Goal: Task Accomplishment & Management: Manage account settings

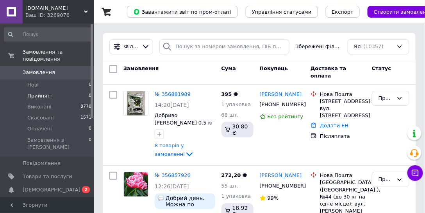
click at [71, 90] on li "Прийняті 8" at bounding box center [48, 95] width 96 height 11
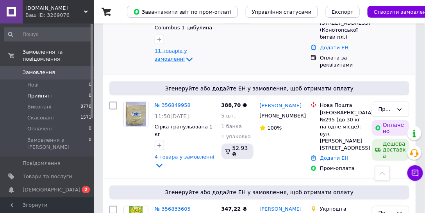
scroll to position [223, 0]
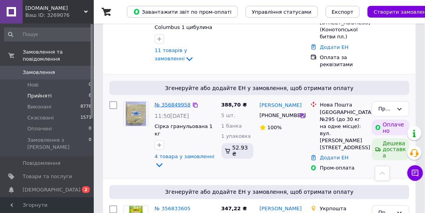
click at [168, 102] on link "№ 356849958" at bounding box center [173, 105] width 36 height 6
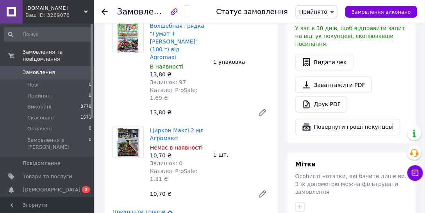
scroll to position [313, 0]
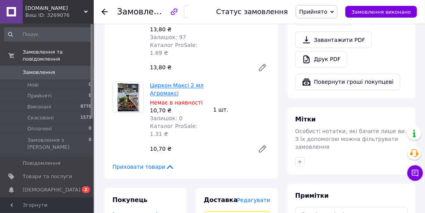
click at [167, 82] on link "Циркон Максі 2 мл Агромаксі" at bounding box center [177, 89] width 54 height 14
click at [166, 162] on icon at bounding box center [169, 166] width 9 height 9
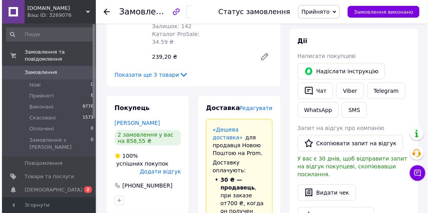
scroll to position [143, 0]
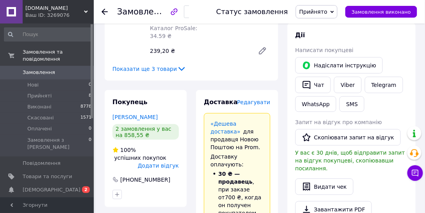
click at [268, 104] on span "Редагувати" at bounding box center [253, 102] width 33 height 6
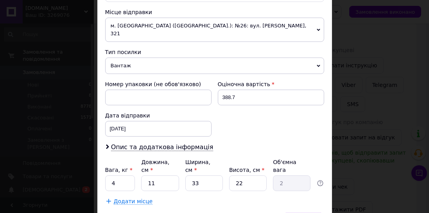
scroll to position [302, 0]
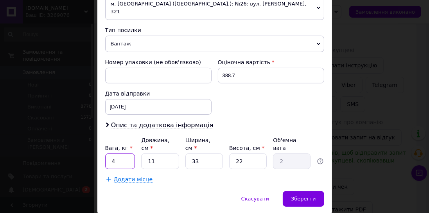
click at [120, 153] on input "4" at bounding box center [120, 161] width 30 height 16
type input "4.5"
drag, startPoint x: 157, startPoint y: 132, endPoint x: 143, endPoint y: 127, distance: 14.6
click at [143, 153] on input "11" at bounding box center [160, 161] width 38 height 16
type input "3"
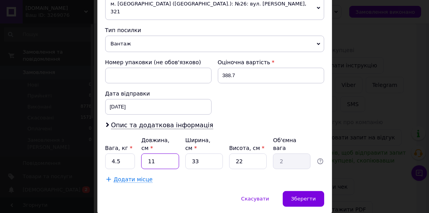
type input "0.54"
type input "30"
type input "5.45"
type input "30"
drag, startPoint x: 190, startPoint y: 128, endPoint x: 183, endPoint y: 126, distance: 7.7
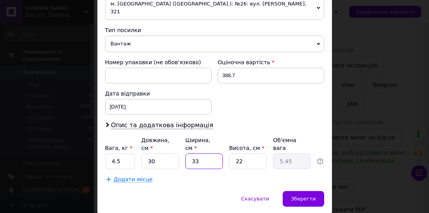
click at [183, 136] on div "Вага, кг * 4.5 Довжина, см * 30 Ширина, см * 33 Висота, см * 22 Об'ємна вага 5.…" at bounding box center [214, 152] width 219 height 33
type input "1"
type input "0.17"
type input "15"
type input "2.48"
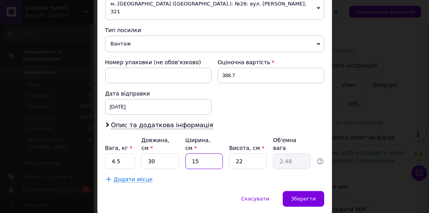
type input "15"
click at [222, 136] on div "Вага, кг * 4.5 Довжина, см * 30 Ширина, см * 15 Висота, см * 22 Об'ємна вага 2.…" at bounding box center [214, 152] width 219 height 33
type input "1"
type input "0.11"
type input "11"
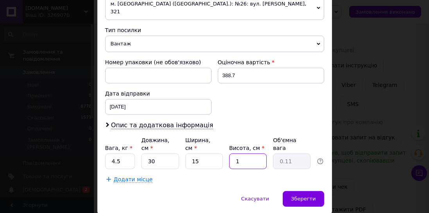
type input "1.24"
type input "11"
click at [288, 191] on div "Зберегти" at bounding box center [303, 199] width 41 height 16
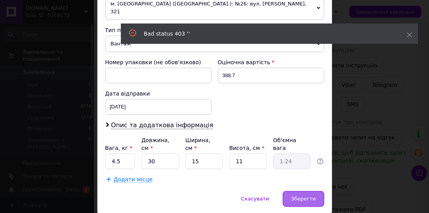
click at [301, 191] on div "Зберегти" at bounding box center [303, 199] width 41 height 16
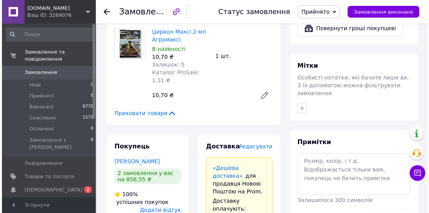
scroll to position [367, 0]
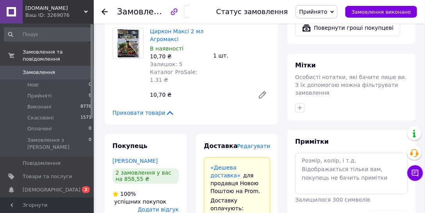
click at [258, 143] on span "Редагувати" at bounding box center [253, 146] width 33 height 6
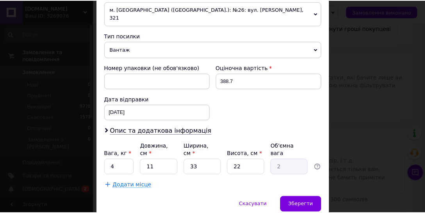
scroll to position [302, 0]
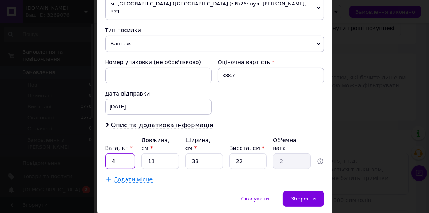
click at [125, 153] on input "4" at bounding box center [120, 161] width 30 height 16
type input "4.5"
drag, startPoint x: 154, startPoint y: 128, endPoint x: 135, endPoint y: 125, distance: 18.9
click at [135, 136] on div "Вага, кг * 4.5 Довжина, см * 11 Ширина, см * 33 Висота, см * 22 Об'ємна вага 2" at bounding box center [214, 152] width 219 height 33
type input "3"
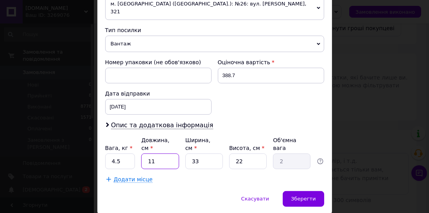
type input "0.54"
type input "30"
type input "5.45"
type input "30"
drag, startPoint x: 199, startPoint y: 133, endPoint x: 175, endPoint y: 129, distance: 24.9
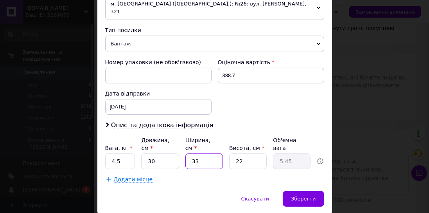
click at [174, 136] on div "Вага, кг * 4.5 Довжина, см * 30 Ширина, см * 33 Висота, см * 22 Об'ємна вага 5.…" at bounding box center [214, 152] width 219 height 33
type input "1"
type input "0.17"
type input "15"
type input "2.48"
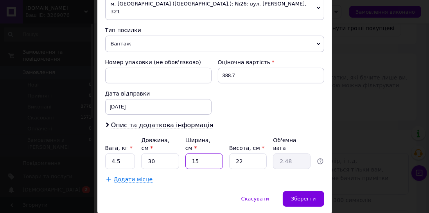
type input "15"
drag, startPoint x: 249, startPoint y: 133, endPoint x: 229, endPoint y: 127, distance: 21.5
click at [229, 153] on input "22" at bounding box center [248, 161] width 38 height 16
type input "1"
type input "0.11"
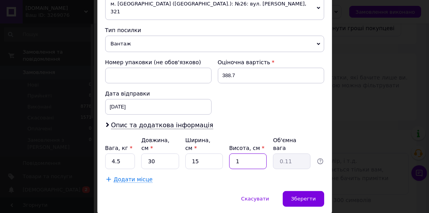
type input "11"
type input "1.24"
type input "11"
click at [300, 195] on span "Зберегти" at bounding box center [303, 198] width 25 height 6
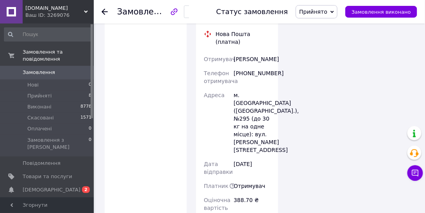
scroll to position [791, 0]
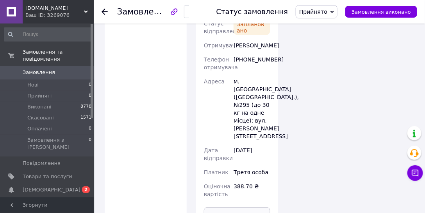
click at [240, 207] on button "Роздрукувати ЕН" at bounding box center [237, 215] width 66 height 16
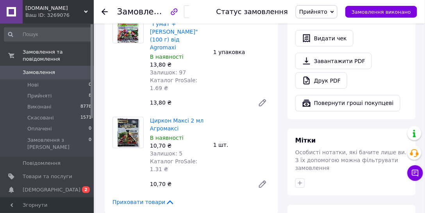
scroll to position [277, 0]
click at [153, 198] on span "Приховати товари" at bounding box center [144, 202] width 62 height 8
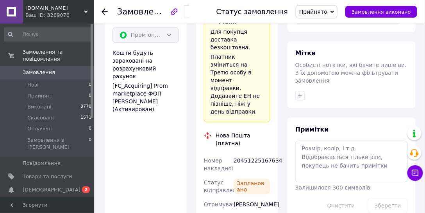
scroll to position [354, 0]
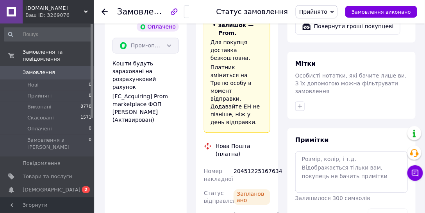
click at [248, 164] on div "20451225167634" at bounding box center [252, 175] width 40 height 22
click at [249, 164] on div "20451225167634" at bounding box center [252, 175] width 40 height 22
copy div "20451225167634"
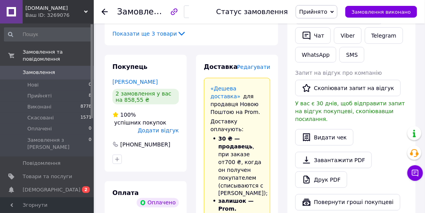
scroll to position [357, 0]
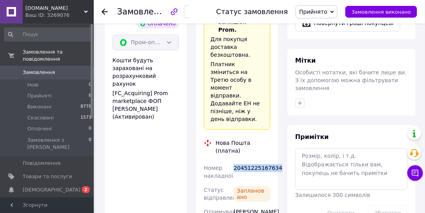
copy div "20451225167634"
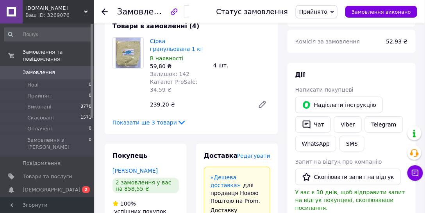
scroll to position [89, 0]
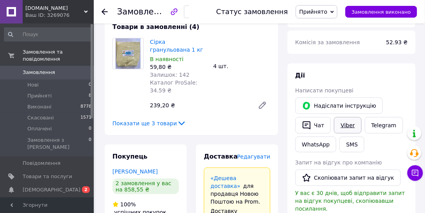
click at [347, 123] on link "Viber" at bounding box center [347, 125] width 27 height 16
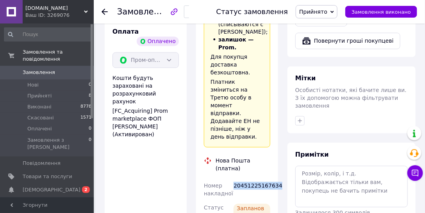
scroll to position [424, 0]
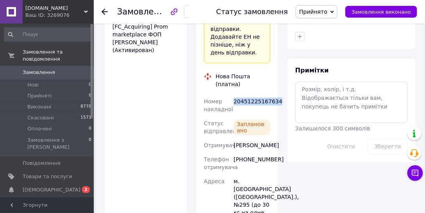
copy div "20451225167634"
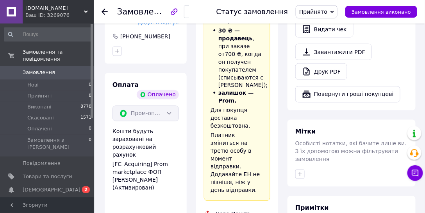
scroll to position [268, 0]
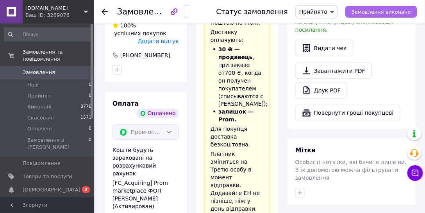
click at [396, 13] on span "Замовлення виконано" at bounding box center [381, 12] width 59 height 6
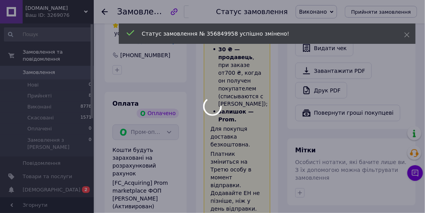
scroll to position [25, 0]
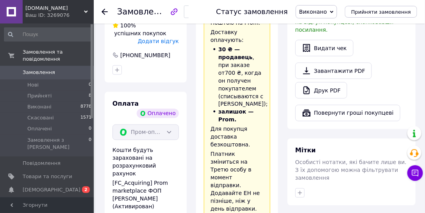
click at [104, 13] on icon at bounding box center [105, 12] width 6 height 6
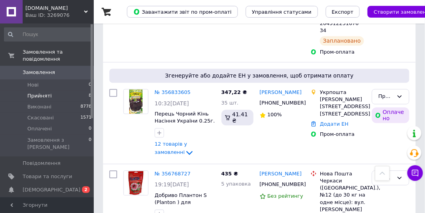
scroll to position [379, 0]
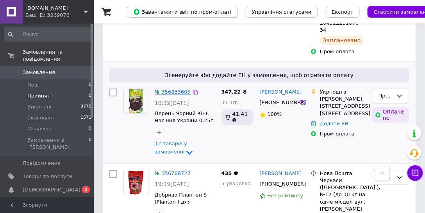
click at [169, 89] on link "№ 356833605" at bounding box center [173, 92] width 36 height 6
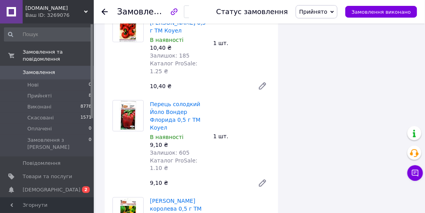
scroll to position [1049, 0]
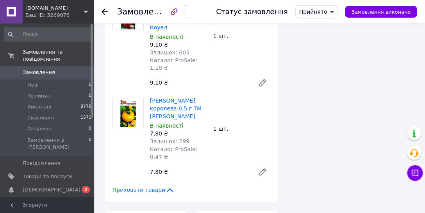
click at [167, 188] on icon at bounding box center [170, 190] width 6 height 4
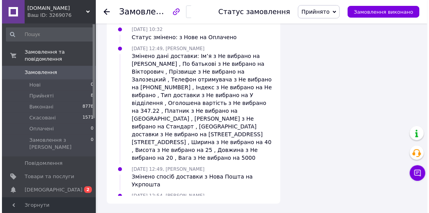
scroll to position [147, 0]
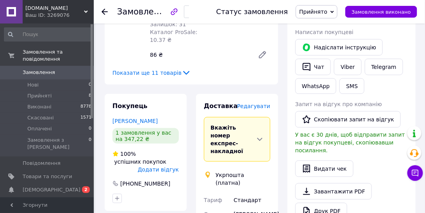
click at [256, 103] on span "Редагувати" at bounding box center [253, 106] width 33 height 6
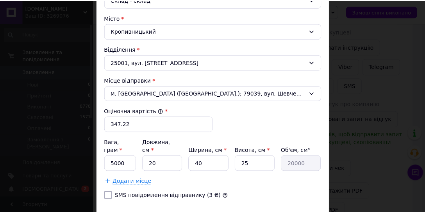
scroll to position [272, 0]
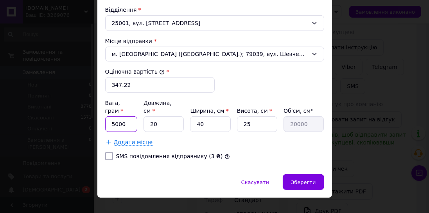
drag, startPoint x: 120, startPoint y: 114, endPoint x: 109, endPoint y: 109, distance: 11.4
click at [109, 116] on input "5000" at bounding box center [121, 124] width 32 height 16
type input "860"
drag, startPoint x: 158, startPoint y: 116, endPoint x: 149, endPoint y: 113, distance: 9.7
click at [149, 116] on input "20" at bounding box center [163, 124] width 40 height 16
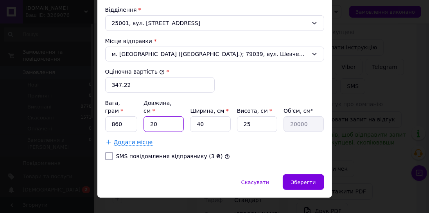
type input "3"
type input "3000"
type input "30"
type input "30000"
type input "30"
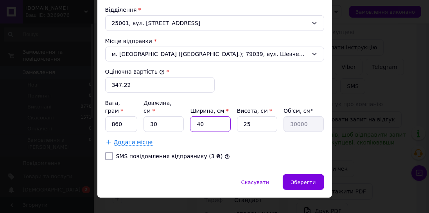
drag, startPoint x: 192, startPoint y: 111, endPoint x: 187, endPoint y: 109, distance: 5.6
click at [187, 109] on div "Вага, грам * 860 Довжина, см * 30 Ширина, см * 40 Висота, см * 25 Об'єм, см³ 30…" at bounding box center [214, 115] width 219 height 33
type input "1"
type input "750"
type input "19"
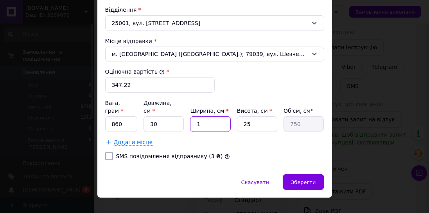
type input "14250"
type input "19"
drag, startPoint x: 252, startPoint y: 114, endPoint x: 241, endPoint y: 108, distance: 12.2
click at [241, 116] on input "25" at bounding box center [257, 124] width 40 height 16
type input "1"
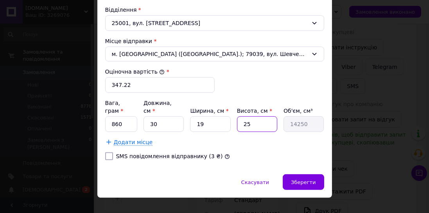
type input "570"
type input "14"
type input "7980"
type input "14"
click at [302, 174] on div "Зберегти" at bounding box center [303, 182] width 41 height 16
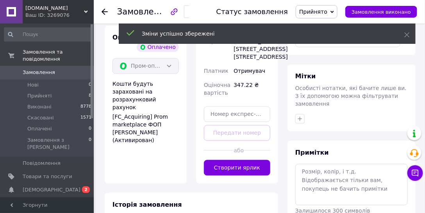
scroll to position [393, 0]
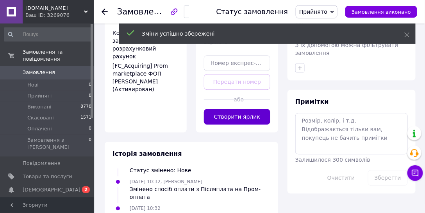
click at [227, 109] on button "Створити ярлик" at bounding box center [237, 117] width 66 height 16
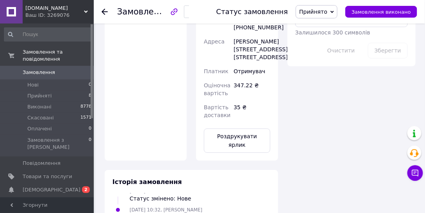
scroll to position [571, 0]
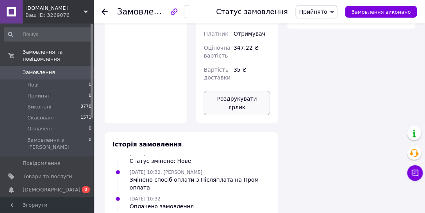
click at [252, 91] on button "Роздрукувати ярлик" at bounding box center [237, 103] width 66 height 24
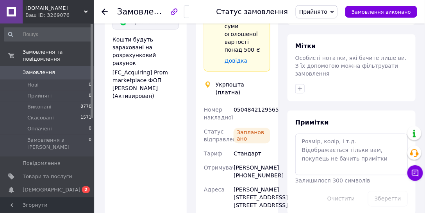
scroll to position [335, 0]
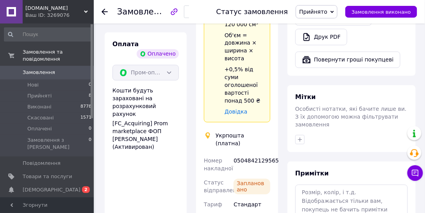
click at [252, 154] on div "0504842129565" at bounding box center [252, 165] width 40 height 22
copy div "0504842129565"
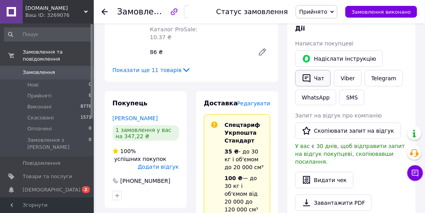
scroll to position [111, 0]
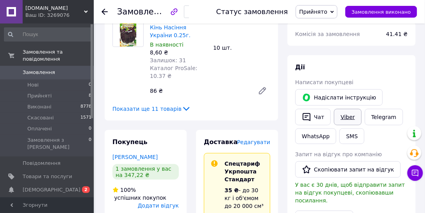
click at [342, 118] on link "Viber" at bounding box center [347, 117] width 27 height 16
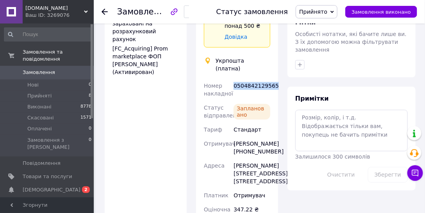
scroll to position [379, 0]
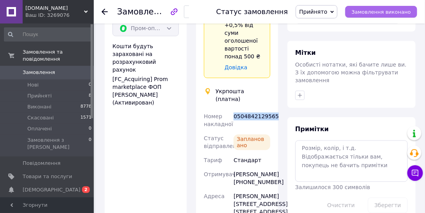
click at [370, 12] on span "Замовлення виконано" at bounding box center [381, 12] width 59 height 6
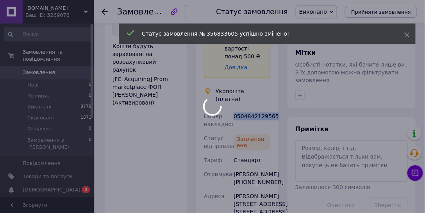
scroll to position [25, 0]
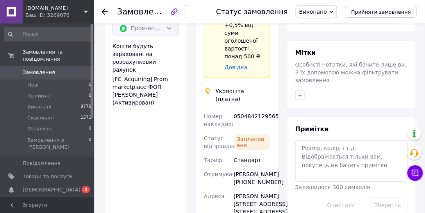
click at [106, 10] on icon at bounding box center [105, 12] width 6 height 6
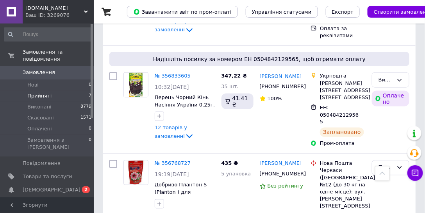
scroll to position [313, 0]
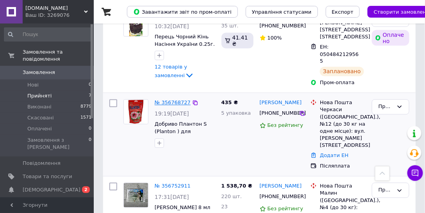
click at [182, 100] on link "№ 356768727" at bounding box center [173, 103] width 36 height 6
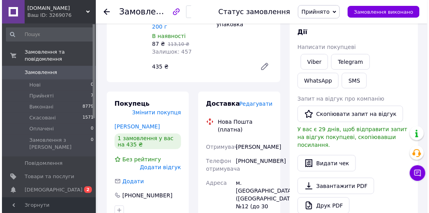
scroll to position [67, 0]
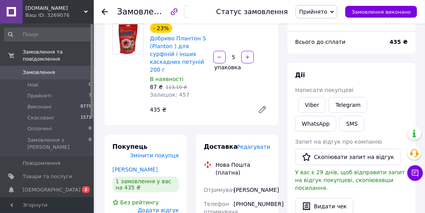
click at [254, 143] on span "Редагувати" at bounding box center [253, 146] width 33 height 6
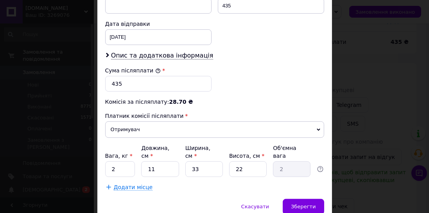
scroll to position [378, 0]
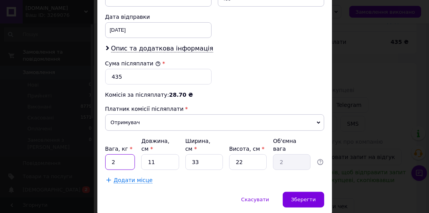
drag, startPoint x: 98, startPoint y: 127, endPoint x: 94, endPoint y: 125, distance: 4.2
click at [94, 125] on div "× Редагування доставки Спосіб доставки Нова Пошта (платна) Платник Отримувач Ві…" at bounding box center [214, 106] width 429 height 213
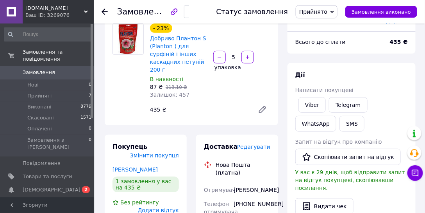
click at [251, 143] on span "Редагувати" at bounding box center [253, 146] width 33 height 6
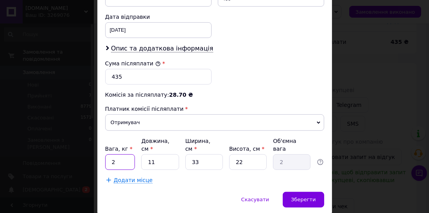
drag, startPoint x: 118, startPoint y: 132, endPoint x: 110, endPoint y: 129, distance: 8.4
click at [110, 154] on input "2" at bounding box center [120, 162] width 30 height 16
type input "1"
drag, startPoint x: 157, startPoint y: 132, endPoint x: 148, endPoint y: 127, distance: 10.3
click at [148, 154] on input "11" at bounding box center [160, 162] width 38 height 16
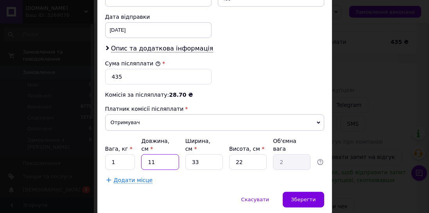
type input "2"
type input "0.36"
type input "20"
type input "3.63"
type input "20"
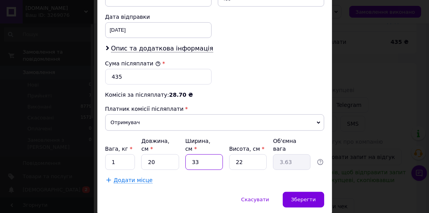
drag, startPoint x: 197, startPoint y: 136, endPoint x: 184, endPoint y: 132, distance: 13.7
click at [184, 137] on div "Вага, кг * 1 Довжина, см * 20 Ширина, см * 33 Висота, см * 22 Об'ємна вага 3.63" at bounding box center [214, 153] width 219 height 33
type input "2"
type input "0.22"
type input "20"
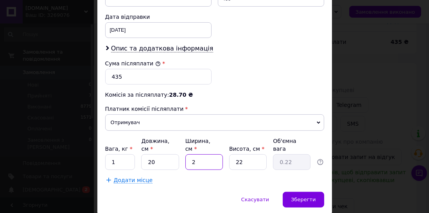
type input "2.2"
type input "20"
drag, startPoint x: 242, startPoint y: 135, endPoint x: 231, endPoint y: 133, distance: 10.7
click at [231, 154] on input "22" at bounding box center [248, 162] width 38 height 16
type input "7"
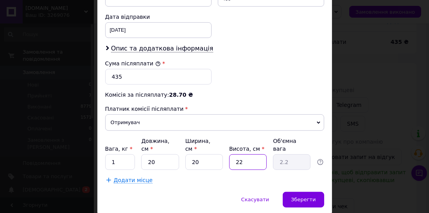
type input "0.7"
type input "7"
click at [299, 191] on div "Зберегти" at bounding box center [303, 199] width 41 height 16
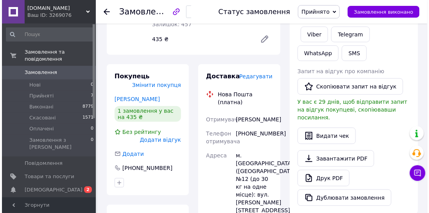
scroll to position [134, 0]
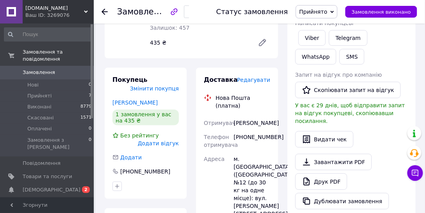
click at [256, 77] on span "Редагувати" at bounding box center [253, 80] width 33 height 6
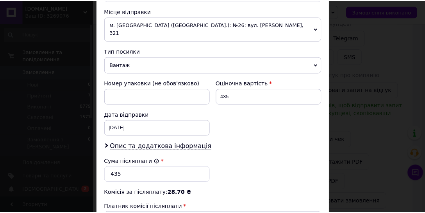
scroll to position [378, 0]
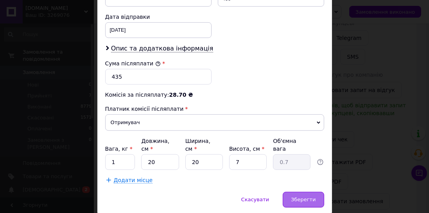
click at [290, 191] on div "Зберегти" at bounding box center [303, 199] width 41 height 16
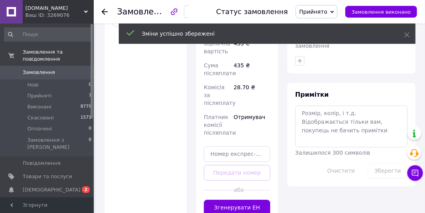
scroll to position [402, 0]
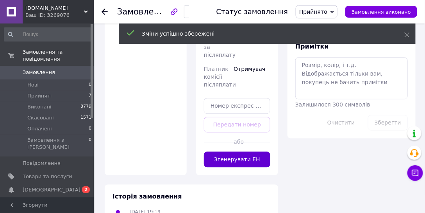
click at [233, 151] on button "Згенерувати ЕН" at bounding box center [237, 159] width 66 height 16
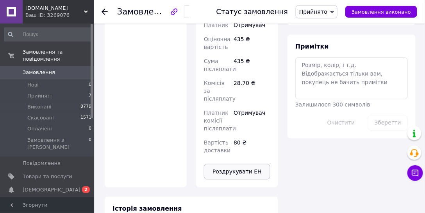
click at [227, 163] on button "Роздрукувати ЕН" at bounding box center [237, 171] width 66 height 16
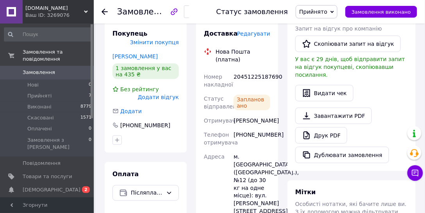
scroll to position [179, 0]
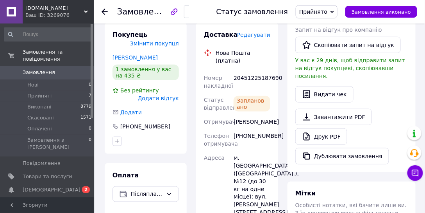
click at [256, 71] on div "20451225187690" at bounding box center [252, 82] width 40 height 22
copy div "20451225187690"
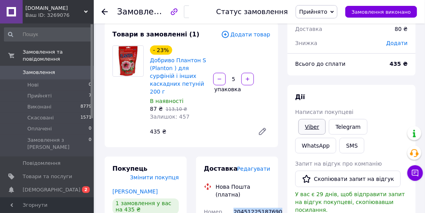
scroll to position [45, 0]
click at [311, 129] on link "Viber" at bounding box center [312, 127] width 27 height 16
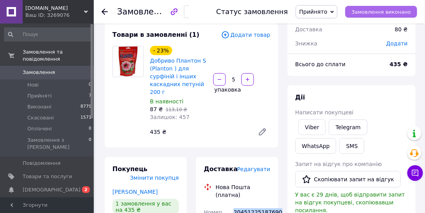
click at [372, 13] on span "Замовлення виконано" at bounding box center [381, 12] width 59 height 6
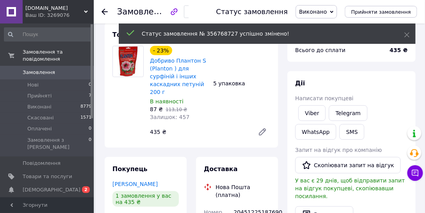
click at [103, 11] on use at bounding box center [105, 12] width 6 height 6
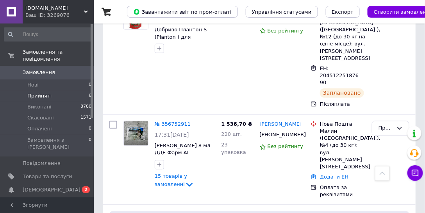
scroll to position [313, 0]
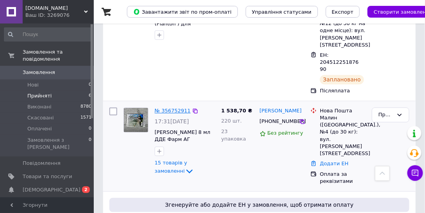
click at [182, 108] on link "№ 356752911" at bounding box center [173, 111] width 36 height 6
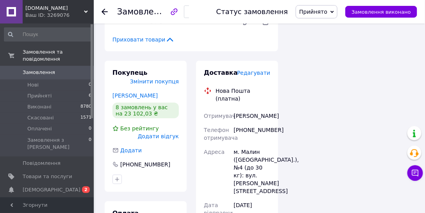
scroll to position [1295, 0]
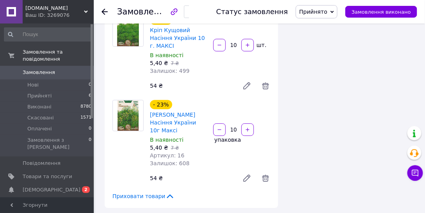
click at [167, 194] on icon at bounding box center [170, 196] width 6 height 4
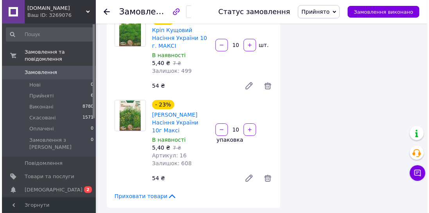
scroll to position [124, 0]
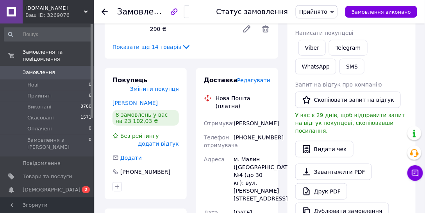
click at [261, 79] on span "Редагувати" at bounding box center [253, 80] width 33 height 6
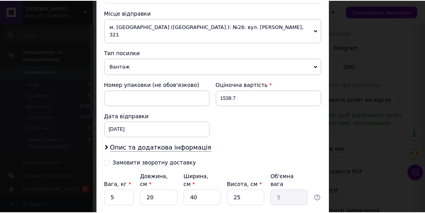
scroll to position [316, 0]
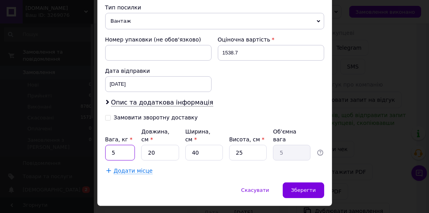
drag, startPoint x: 117, startPoint y: 135, endPoint x: 109, endPoint y: 132, distance: 8.6
click at [109, 145] on input "5" at bounding box center [120, 153] width 30 height 16
type input "12"
drag, startPoint x: 154, startPoint y: 135, endPoint x: 145, endPoint y: 129, distance: 10.9
click at [145, 145] on input "20" at bounding box center [160, 153] width 38 height 16
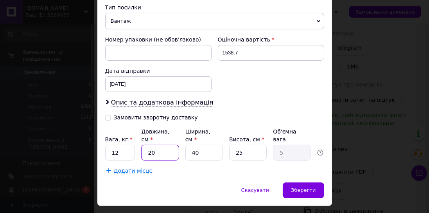
type input "5"
type input "1.25"
type input "50"
type input "12.5"
type input "50"
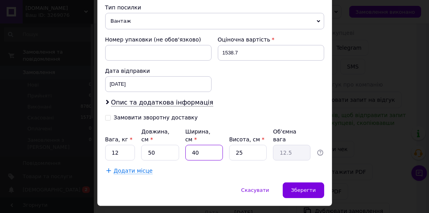
click at [189, 145] on input "40" at bounding box center [204, 153] width 38 height 16
type input "3"
type input "0.94"
type input "30"
type input "9.38"
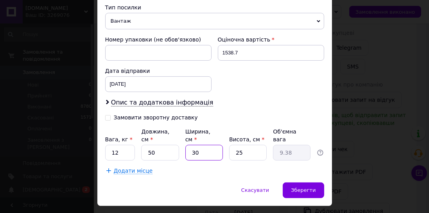
type input "30"
drag, startPoint x: 243, startPoint y: 127, endPoint x: 232, endPoint y: 127, distance: 10.6
click at [232, 145] on input "25" at bounding box center [248, 153] width 38 height 16
type input "3"
type input "1.13"
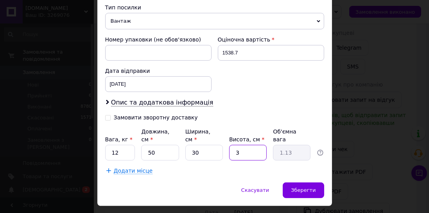
type input "30"
type input "11.25"
type input "30"
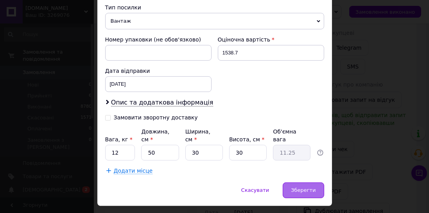
click at [304, 187] on span "Зберегти" at bounding box center [303, 190] width 25 height 6
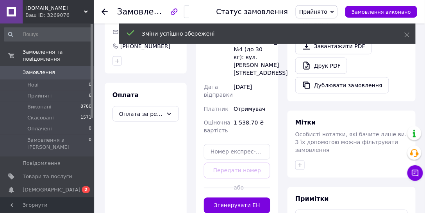
scroll to position [280, 0]
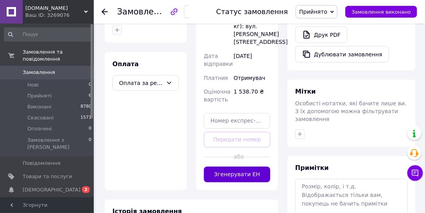
click at [231, 166] on button "Згенерувати ЕН" at bounding box center [237, 174] width 66 height 16
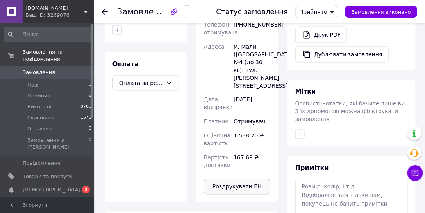
click at [236, 179] on button "Роздрукувати ЕН" at bounding box center [237, 187] width 66 height 16
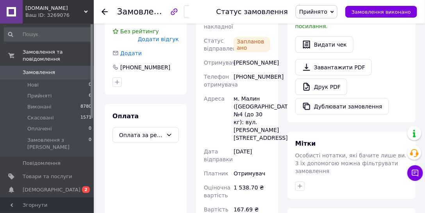
scroll to position [124, 0]
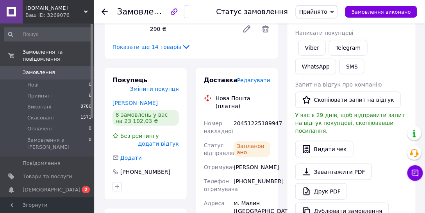
click at [258, 116] on div "20451225189947" at bounding box center [252, 127] width 40 height 22
copy div "20451225189947"
click at [319, 45] on link "Viber" at bounding box center [312, 48] width 27 height 16
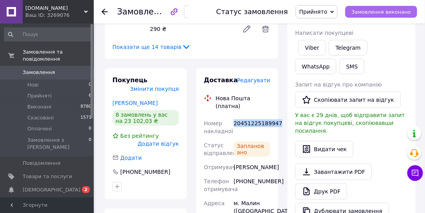
click at [397, 9] on span "Замовлення виконано" at bounding box center [381, 12] width 59 height 6
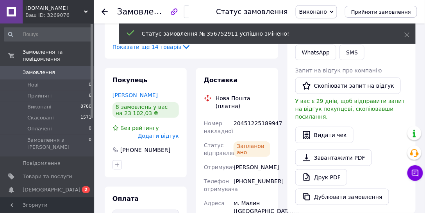
click at [105, 13] on use at bounding box center [105, 12] width 6 height 6
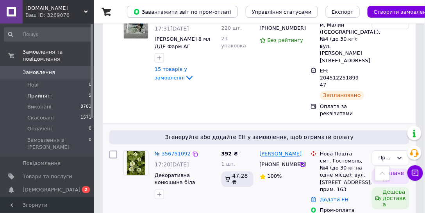
scroll to position [313, 0]
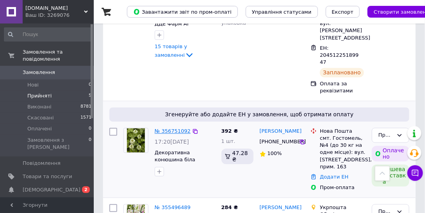
click at [174, 128] on link "№ 356751092" at bounding box center [173, 131] width 36 height 6
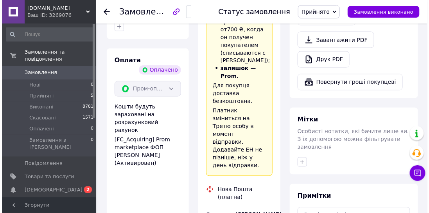
scroll to position [156, 0]
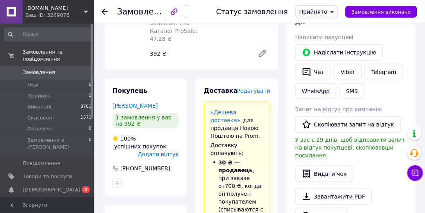
click at [265, 88] on span "Редагувати" at bounding box center [253, 91] width 33 height 6
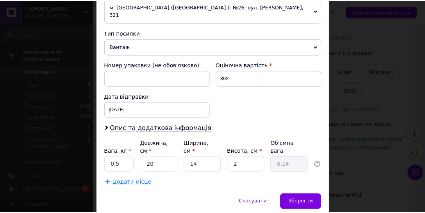
scroll to position [302, 0]
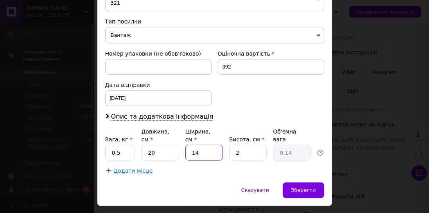
drag, startPoint x: 199, startPoint y: 133, endPoint x: 193, endPoint y: 132, distance: 5.2
click at [193, 145] on input "14" at bounding box center [204, 153] width 38 height 16
type input "15"
type input "0.15"
type input "15"
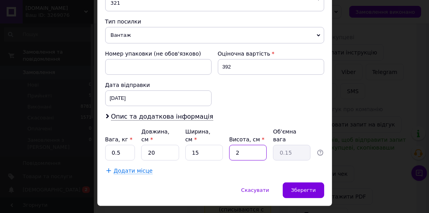
drag, startPoint x: 238, startPoint y: 130, endPoint x: 233, endPoint y: 130, distance: 4.3
click at [233, 145] on input "2" at bounding box center [248, 153] width 38 height 16
type input "3"
type input "0.23"
type input "3"
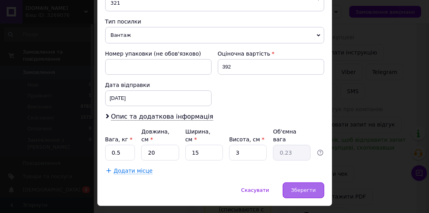
click at [303, 187] on span "Зберегти" at bounding box center [303, 190] width 25 height 6
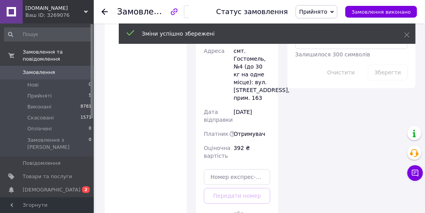
scroll to position [558, 0]
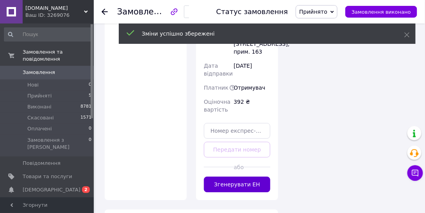
click at [231, 176] on button "Згенерувати ЕН" at bounding box center [237, 184] width 66 height 16
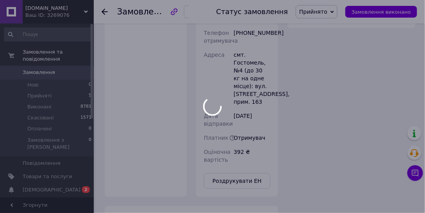
scroll to position [41, 0]
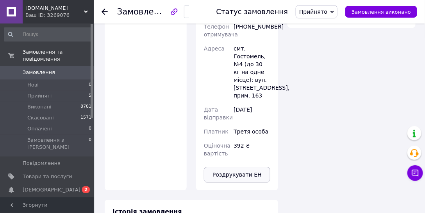
click at [225, 166] on button "Роздрукувати ЕН" at bounding box center [237, 174] width 66 height 16
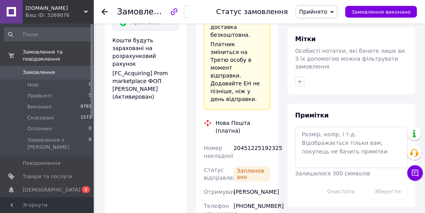
scroll to position [357, 0]
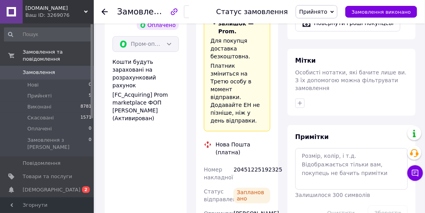
click at [254, 163] on div "20451225192325" at bounding box center [252, 174] width 40 height 22
copy div "20451225192325"
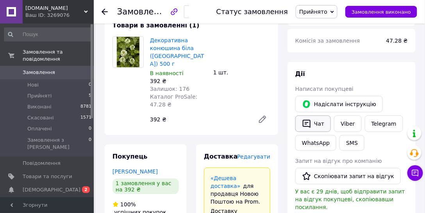
scroll to position [89, 0]
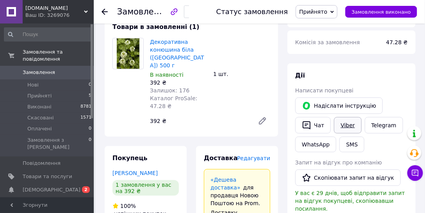
click at [344, 123] on link "Viber" at bounding box center [347, 125] width 27 height 16
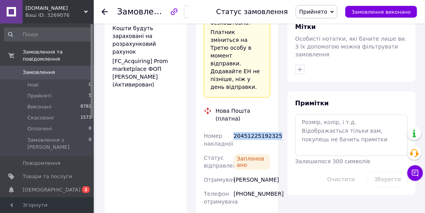
scroll to position [402, 0]
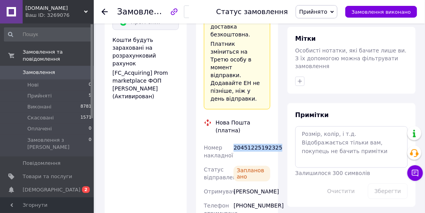
copy div "20451225192325"
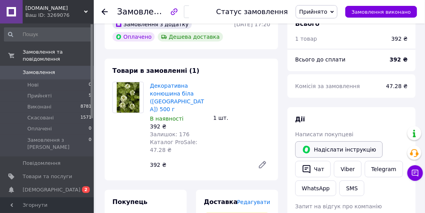
scroll to position [67, 0]
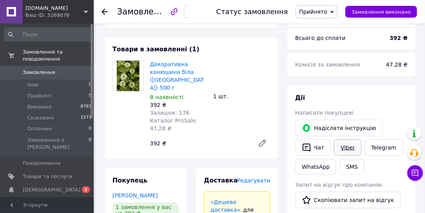
click at [347, 147] on link "Viber" at bounding box center [347, 147] width 27 height 16
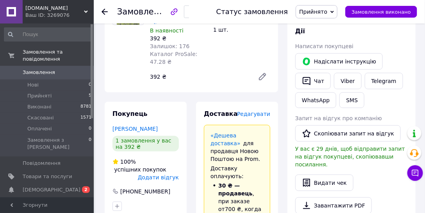
scroll to position [134, 0]
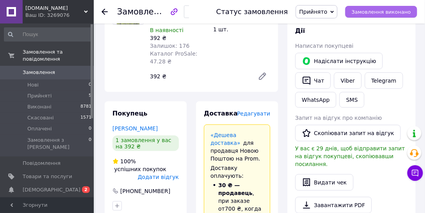
click at [382, 13] on span "Замовлення виконано" at bounding box center [381, 12] width 59 height 6
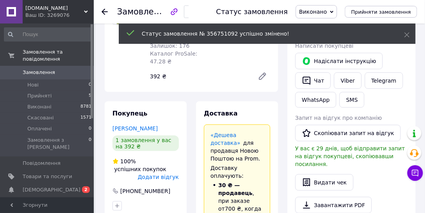
click at [105, 12] on icon at bounding box center [105, 12] width 6 height 6
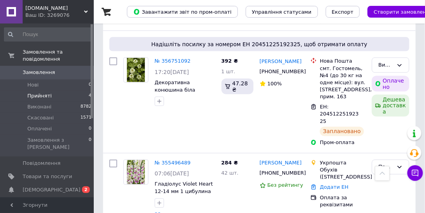
scroll to position [285, 0]
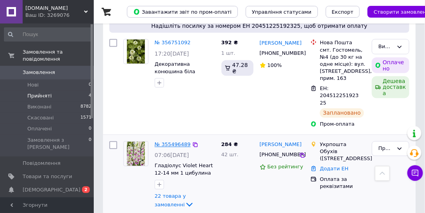
click at [175, 141] on link "№ 355496489" at bounding box center [173, 144] width 36 height 6
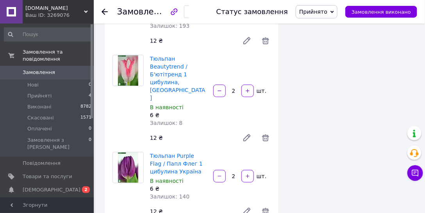
scroll to position [1536, 0]
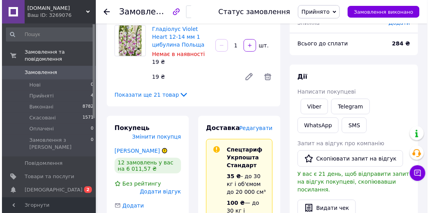
scroll to position [67, 0]
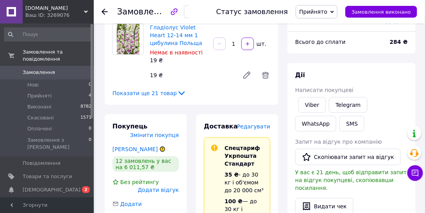
click at [255, 130] on div "Редагувати" at bounding box center [253, 126] width 33 height 8
click at [253, 129] on span "Редагувати" at bounding box center [253, 126] width 33 height 6
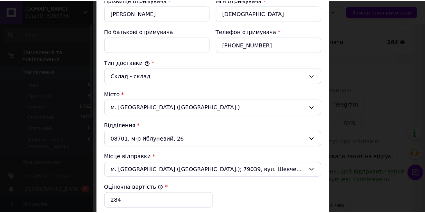
scroll to position [300, 0]
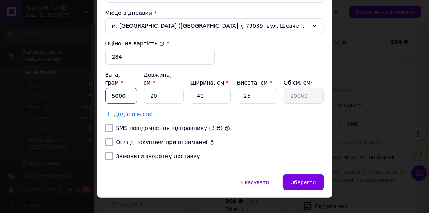
click at [123, 88] on input "5000" at bounding box center [121, 96] width 32 height 16
type input "500"
click at [166, 88] on input "20" at bounding box center [163, 96] width 40 height 16
drag, startPoint x: 156, startPoint y: 83, endPoint x: 148, endPoint y: 78, distance: 9.5
click at [148, 88] on input "20" at bounding box center [163, 96] width 40 height 16
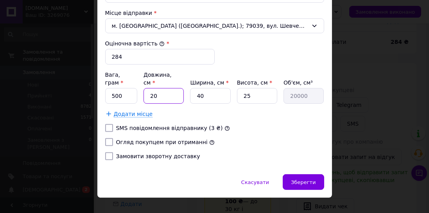
type input "1"
type input "1000"
type input "14"
type input "14000"
type input "14"
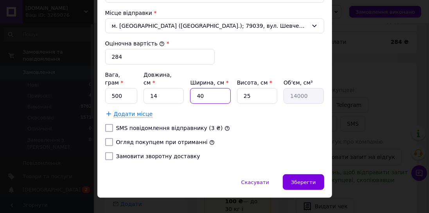
click at [192, 88] on input "40" at bounding box center [210, 96] width 40 height 16
type input "1"
type input "350"
type input "14"
type input "4900"
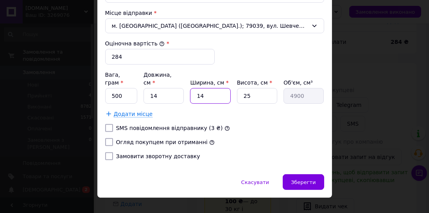
type input "14"
drag, startPoint x: 242, startPoint y: 83, endPoint x: 227, endPoint y: 82, distance: 15.3
click at [227, 82] on div "Вага, грам * 500 Довжина, см * 14 Ширина, см * 14 Висота, см * 25 Об'єм, см³ 49…" at bounding box center [214, 87] width 219 height 33
type input "1"
type input "196"
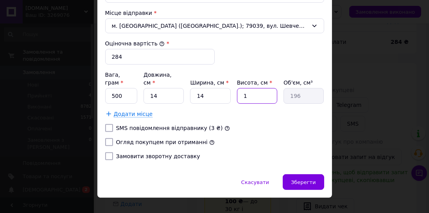
type input "12"
type input "2352"
type input "12"
click at [106, 138] on input "Огляд покупцем при отриманні" at bounding box center [109, 142] width 8 height 8
checkbox input "true"
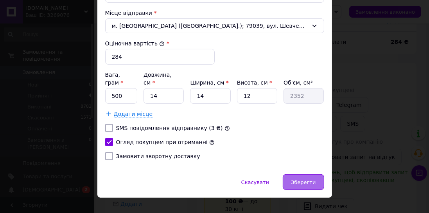
click at [301, 179] on span "Зберегти" at bounding box center [303, 182] width 25 height 6
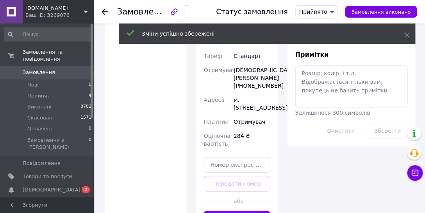
scroll to position [491, 0]
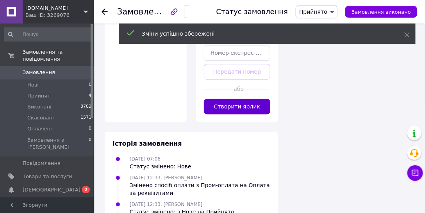
click at [234, 107] on button "Створити ярлик" at bounding box center [237, 106] width 66 height 16
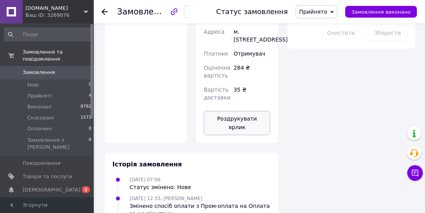
click at [236, 116] on button "Роздрукувати ярлик" at bounding box center [237, 123] width 66 height 24
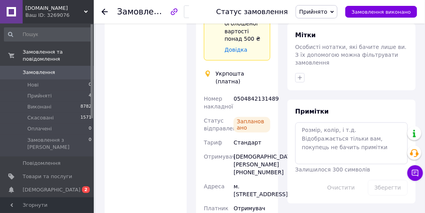
scroll to position [335, 0]
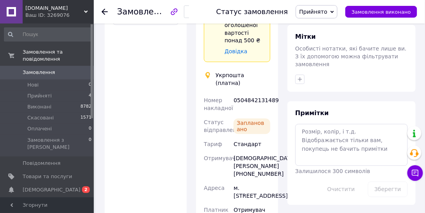
click at [239, 93] on div "0504842131489" at bounding box center [252, 104] width 40 height 22
copy div "0504842131489"
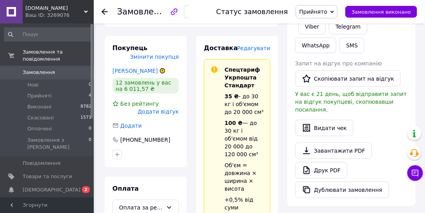
scroll to position [89, 0]
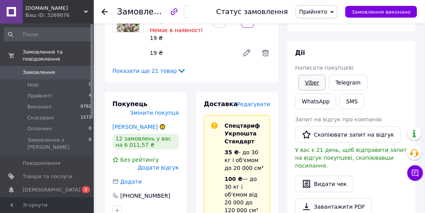
click at [310, 81] on link "Viber" at bounding box center [312, 83] width 27 height 16
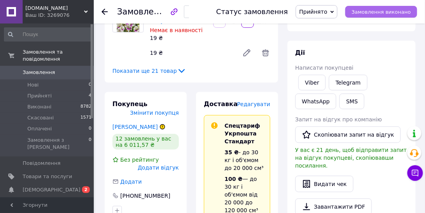
click at [379, 9] on span "Замовлення виконано" at bounding box center [381, 12] width 59 height 6
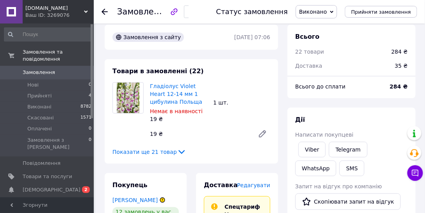
scroll to position [0, 0]
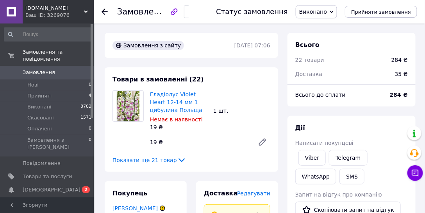
click at [105, 11] on icon at bounding box center [105, 12] width 6 height 6
